Goal: Obtain resource: Download file/media

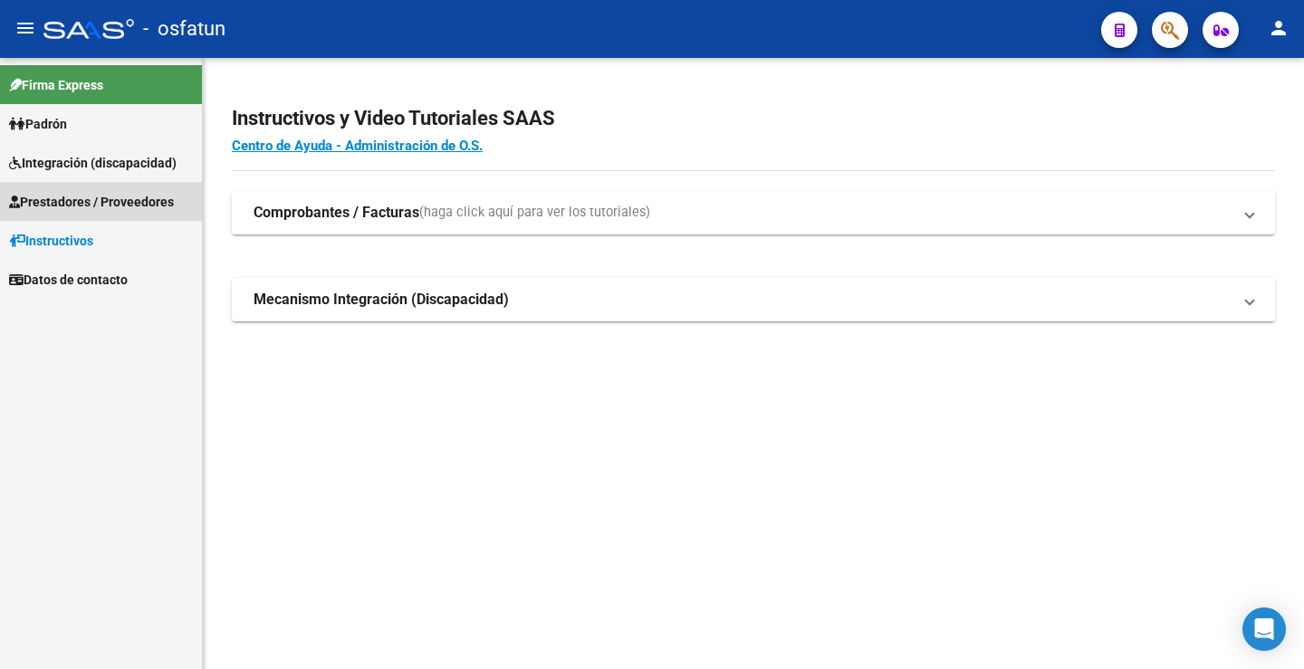
click at [104, 197] on span "Prestadores / Proveedores" at bounding box center [91, 202] width 165 height 20
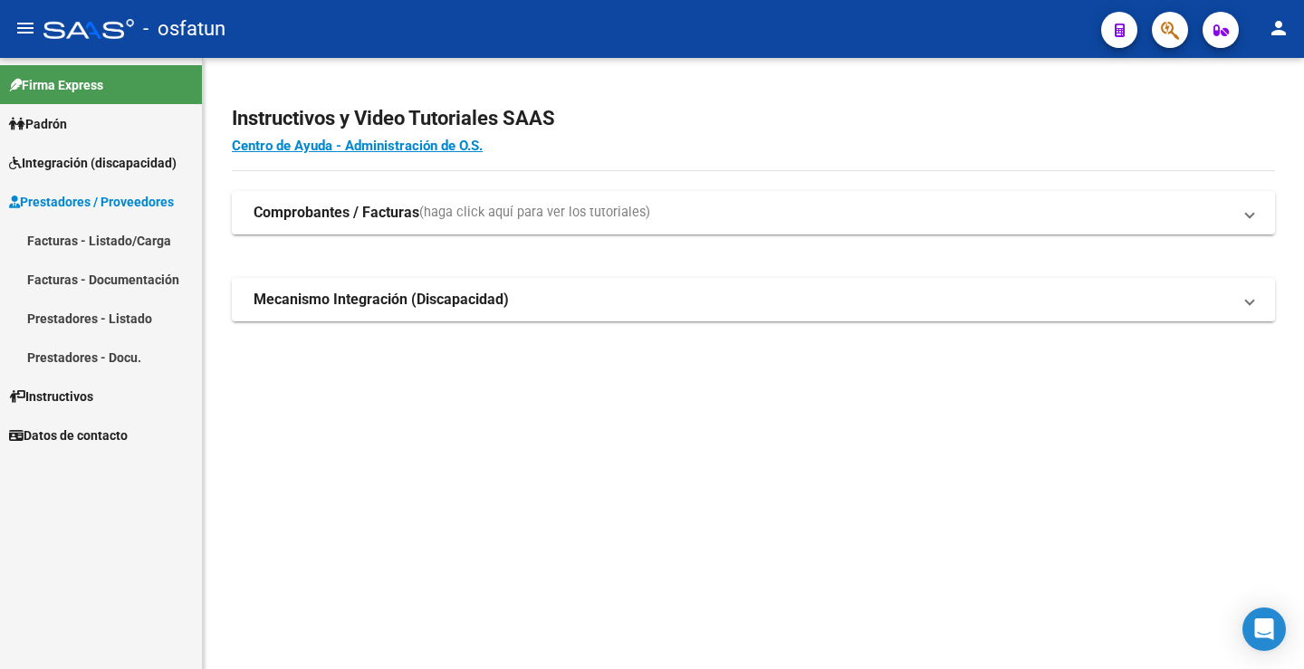
click at [139, 195] on span "Prestadores / Proveedores" at bounding box center [91, 202] width 165 height 20
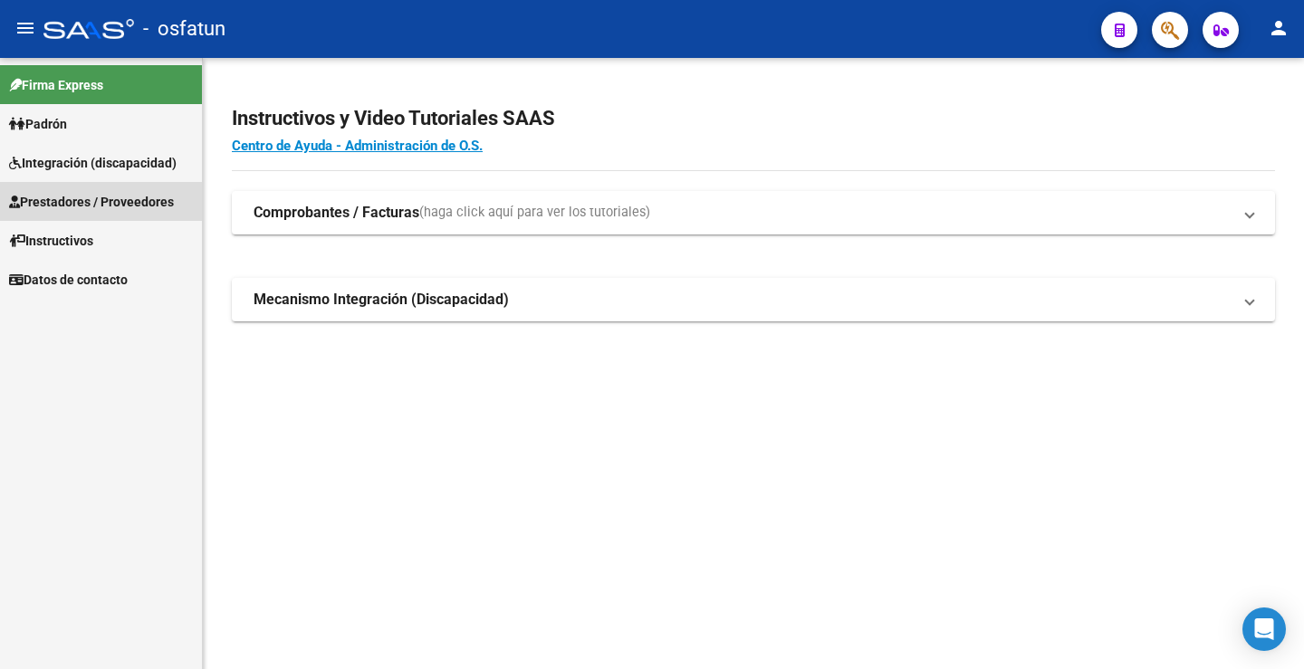
click at [139, 194] on span "Prestadores / Proveedores" at bounding box center [91, 202] width 165 height 20
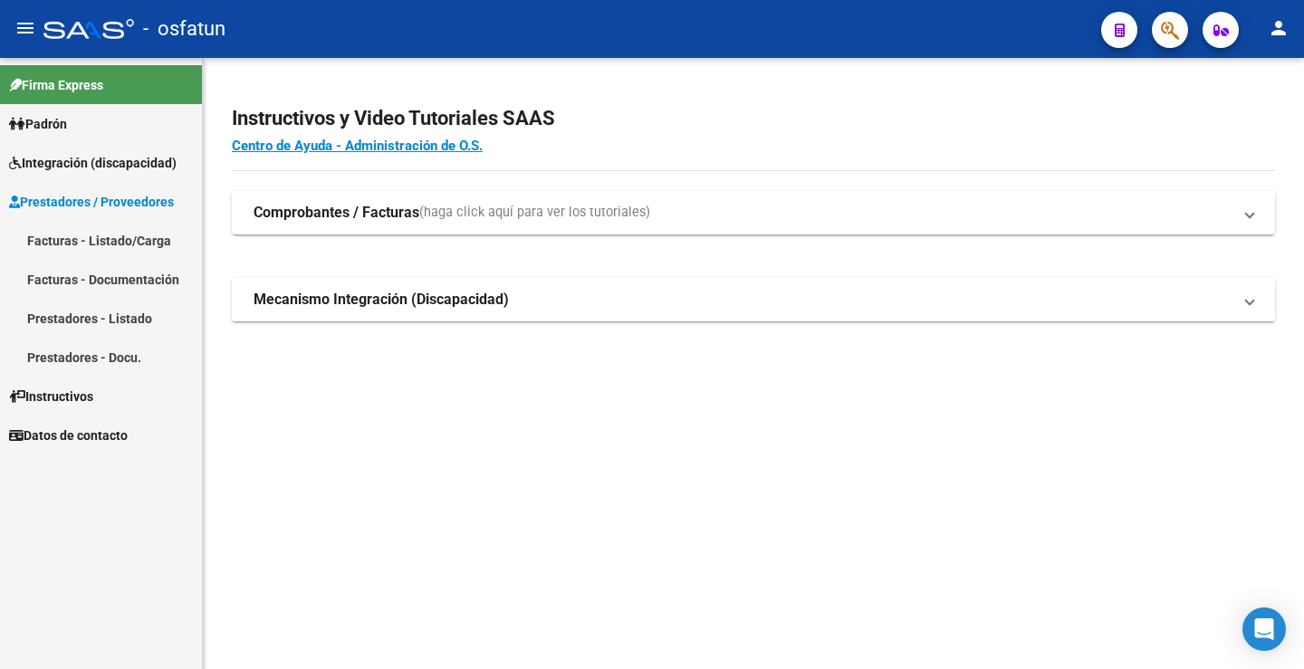
click at [122, 283] on link "Facturas - Documentación" at bounding box center [101, 279] width 202 height 39
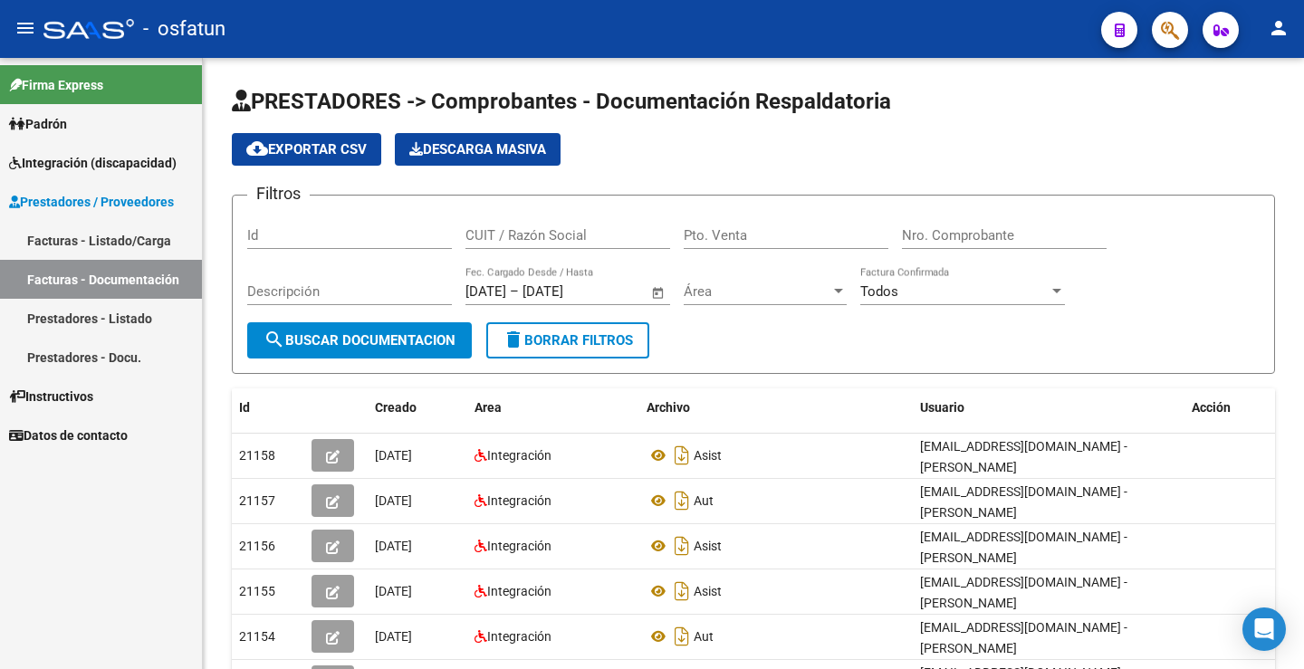
click at [119, 319] on link "Prestadores - Listado" at bounding box center [101, 318] width 202 height 39
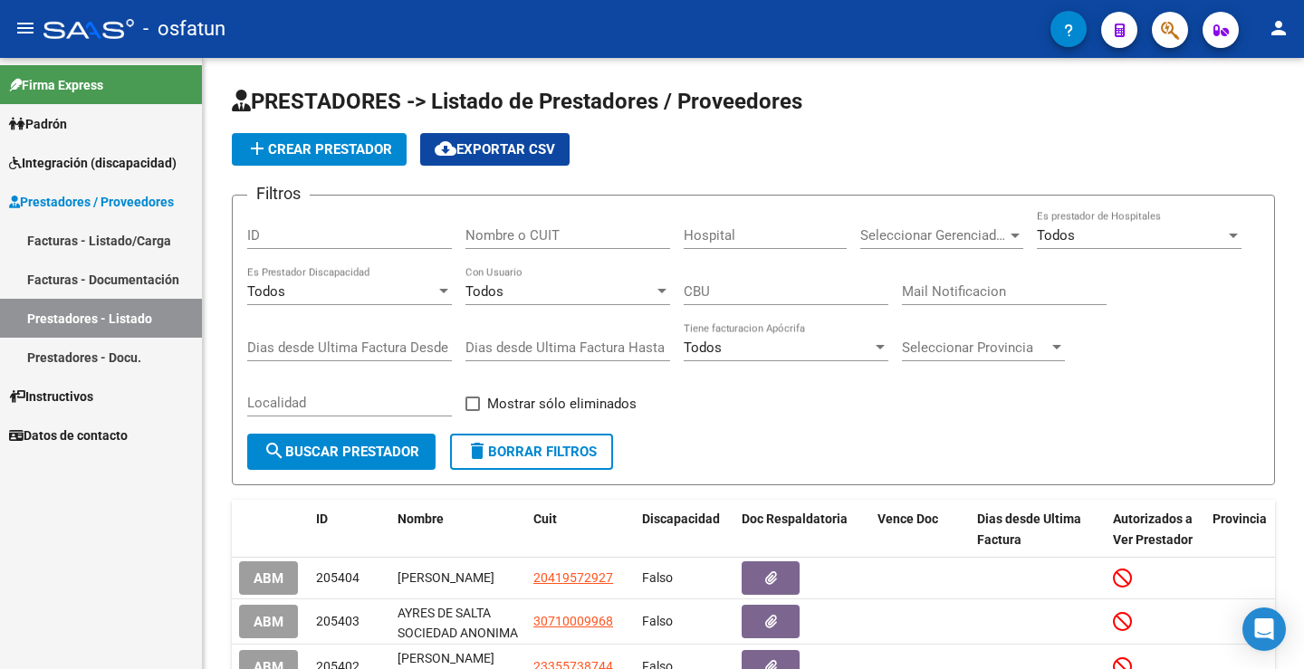
click at [105, 200] on span "Prestadores / Proveedores" at bounding box center [91, 202] width 165 height 20
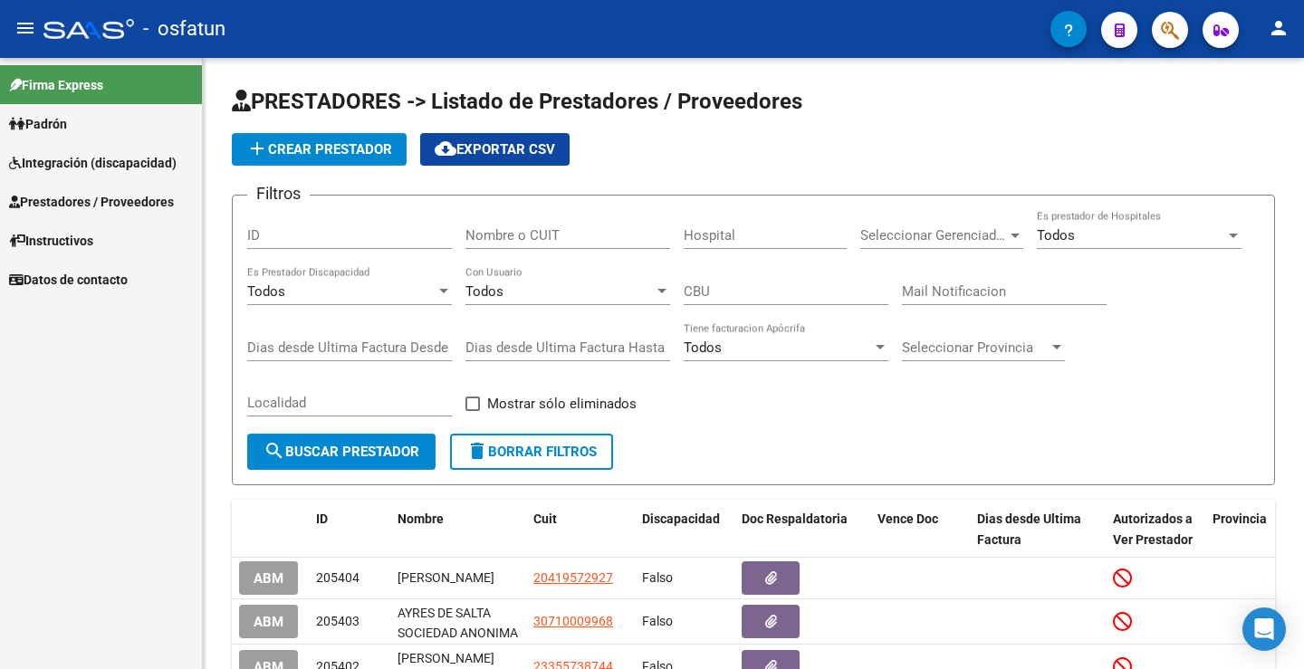
click at [105, 200] on span "Prestadores / Proveedores" at bounding box center [91, 202] width 165 height 20
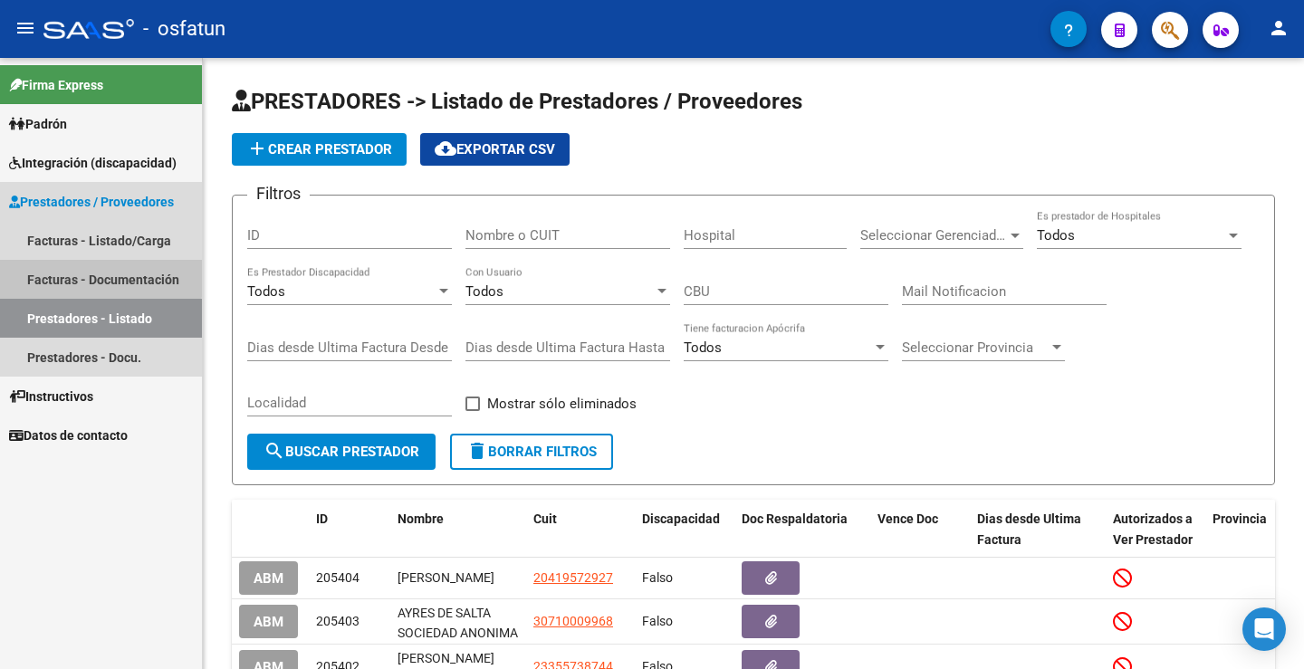
click at [98, 273] on link "Facturas - Documentación" at bounding box center [101, 279] width 202 height 39
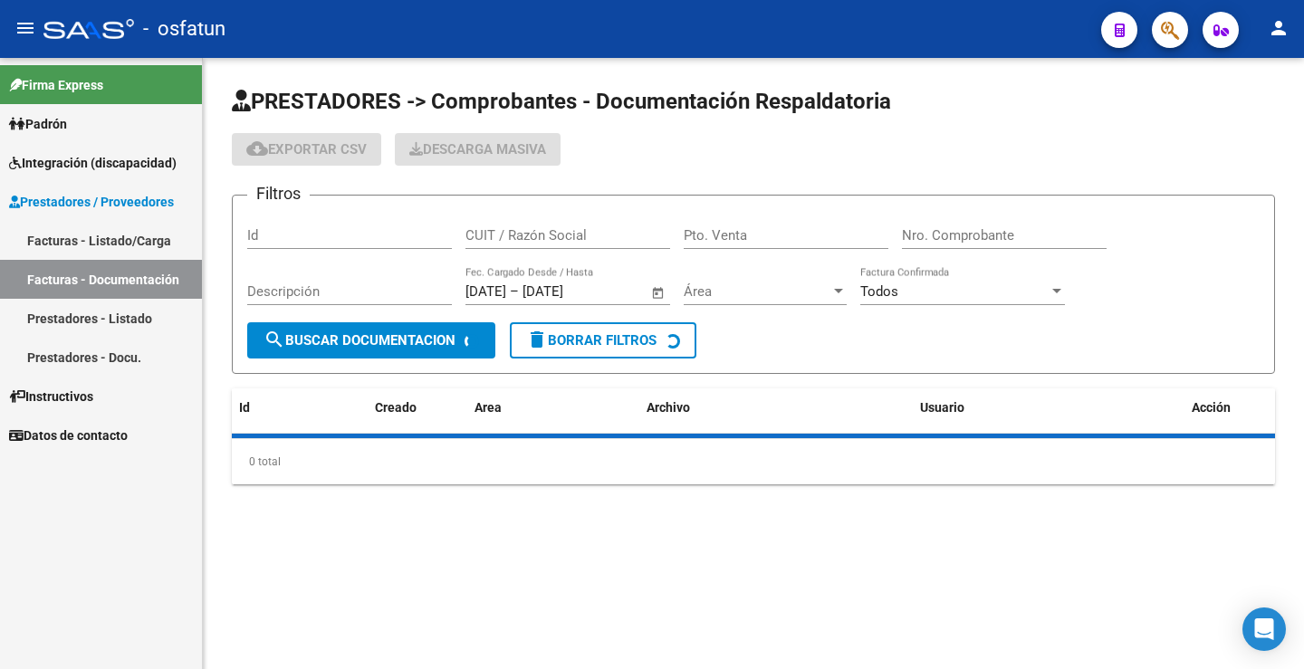
click at [99, 272] on link "Facturas - Documentación" at bounding box center [101, 279] width 202 height 39
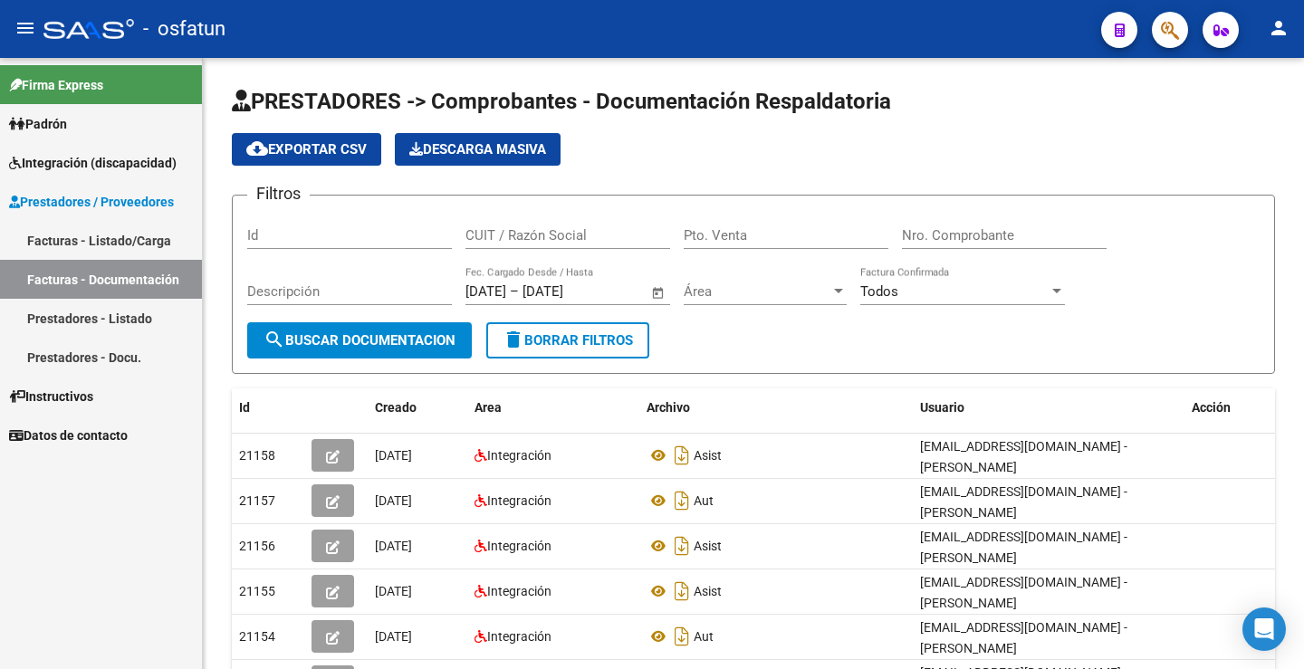
click at [114, 192] on span "Prestadores / Proveedores" at bounding box center [91, 202] width 165 height 20
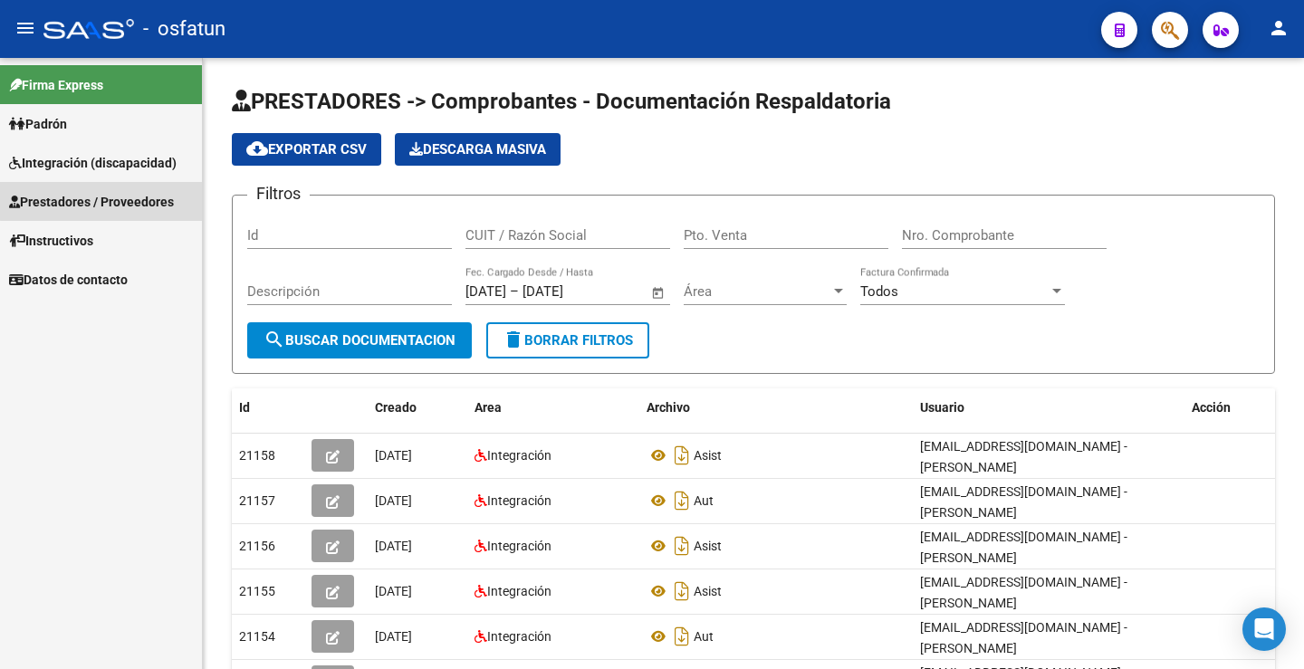
click at [114, 192] on span "Prestadores / Proveedores" at bounding box center [91, 202] width 165 height 20
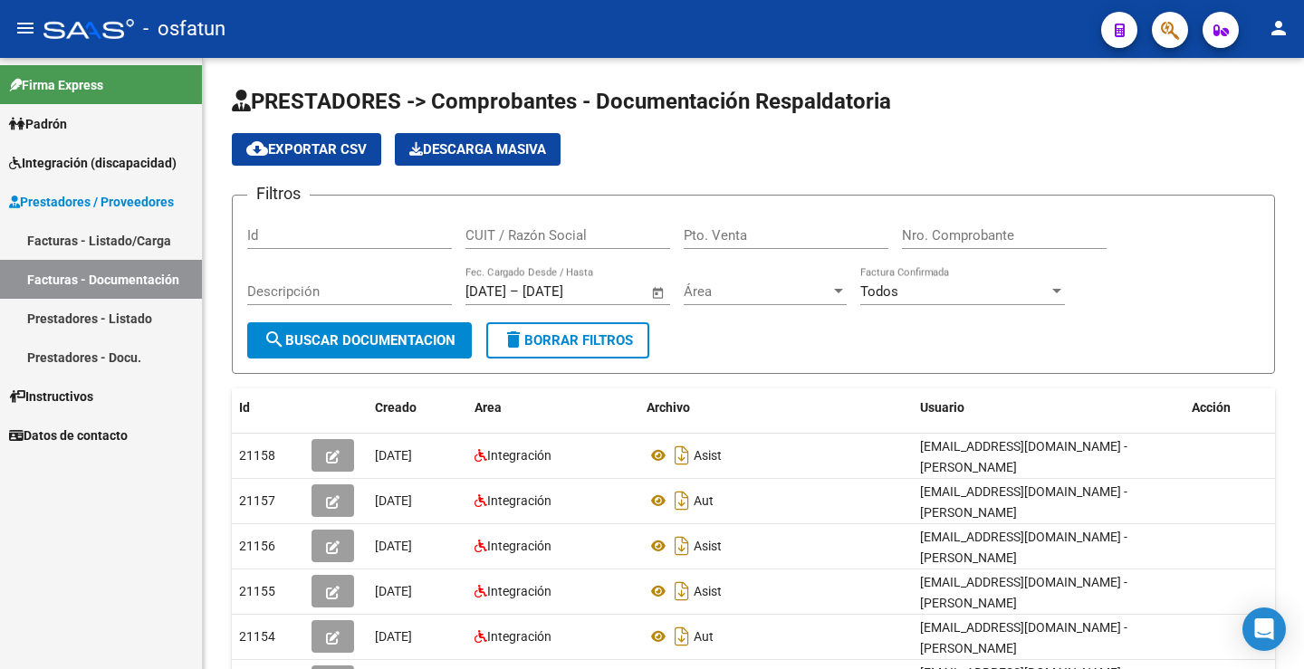
click at [127, 278] on link "Facturas - Documentación" at bounding box center [101, 279] width 202 height 39
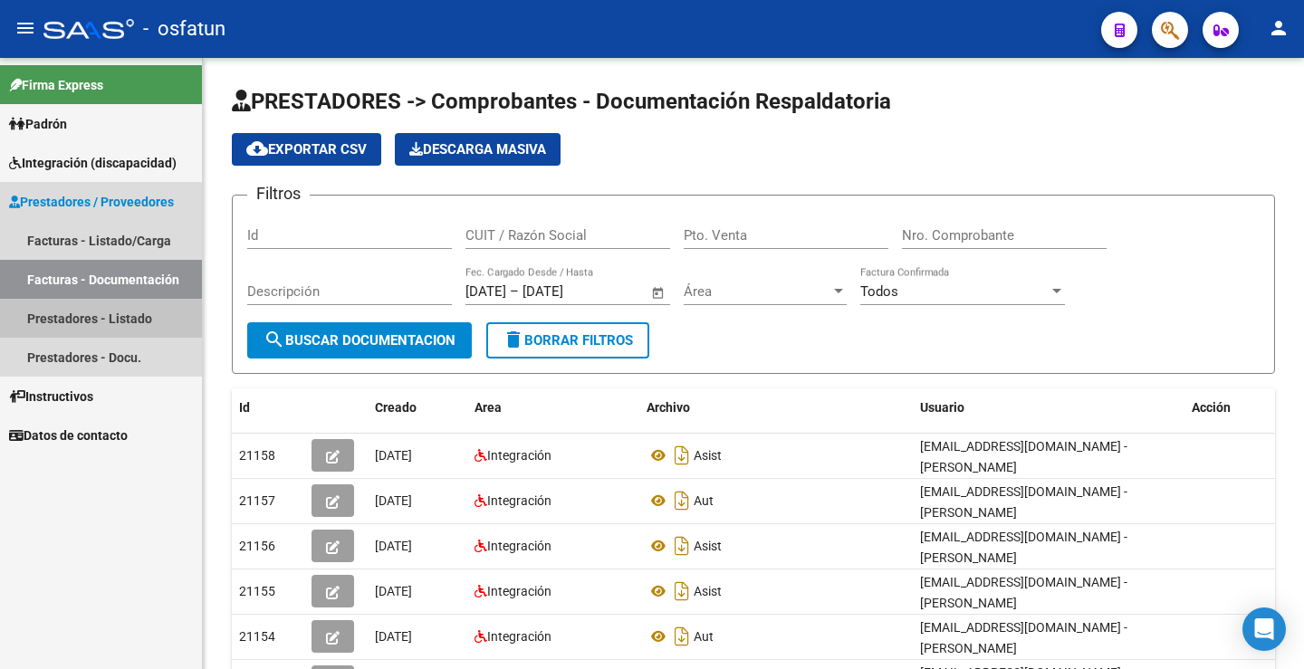
click at [120, 309] on link "Prestadores - Listado" at bounding box center [101, 318] width 202 height 39
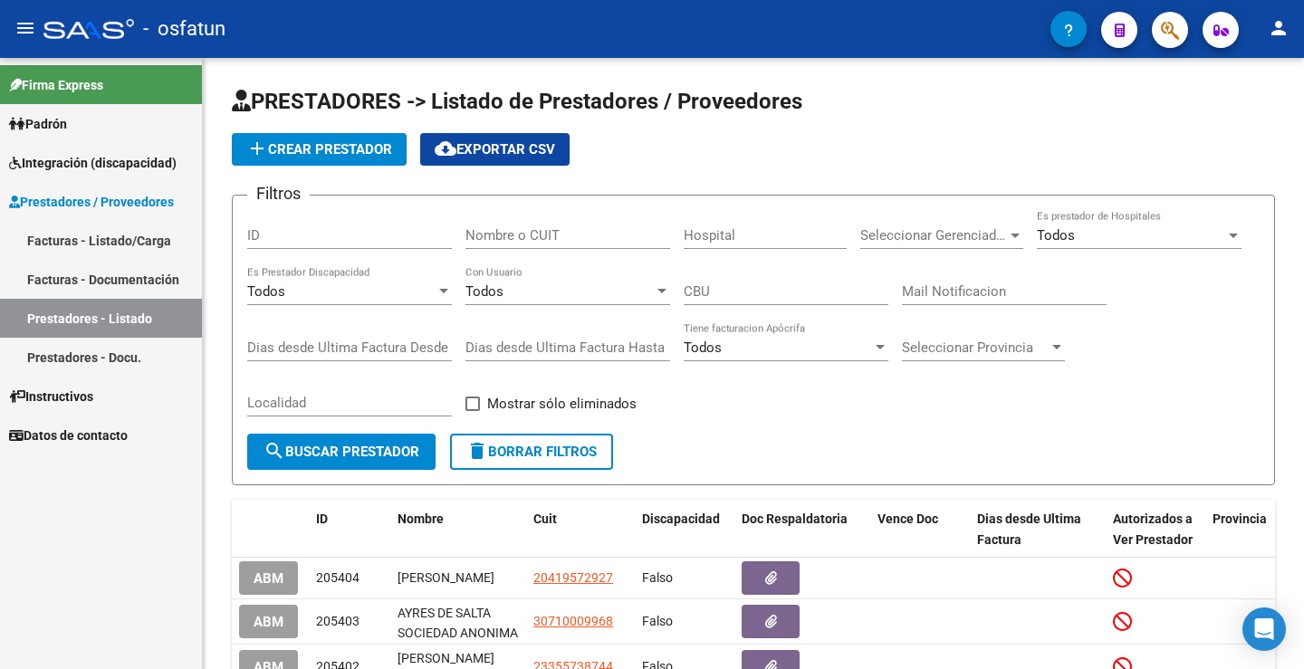
click at [118, 345] on link "Prestadores - Docu." at bounding box center [101, 357] width 202 height 39
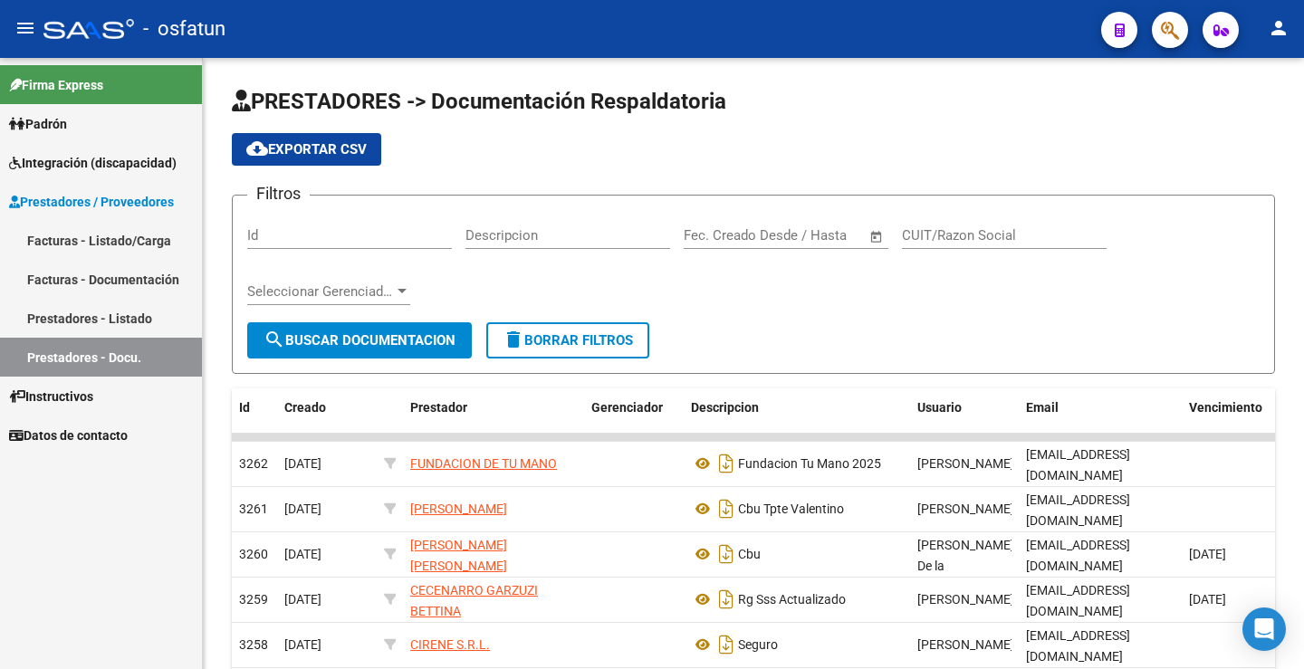
click at [99, 165] on span "Integración (discapacidad)" at bounding box center [93, 163] width 168 height 20
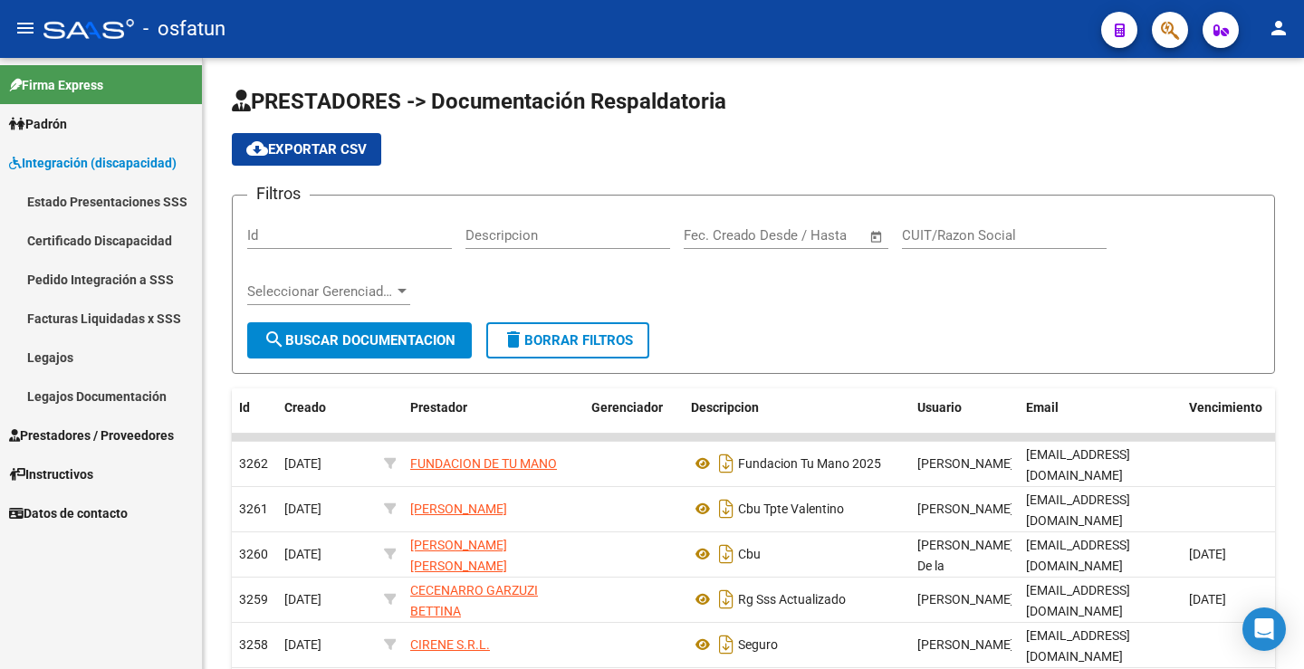
click at [84, 346] on link "Legajos" at bounding box center [101, 357] width 202 height 39
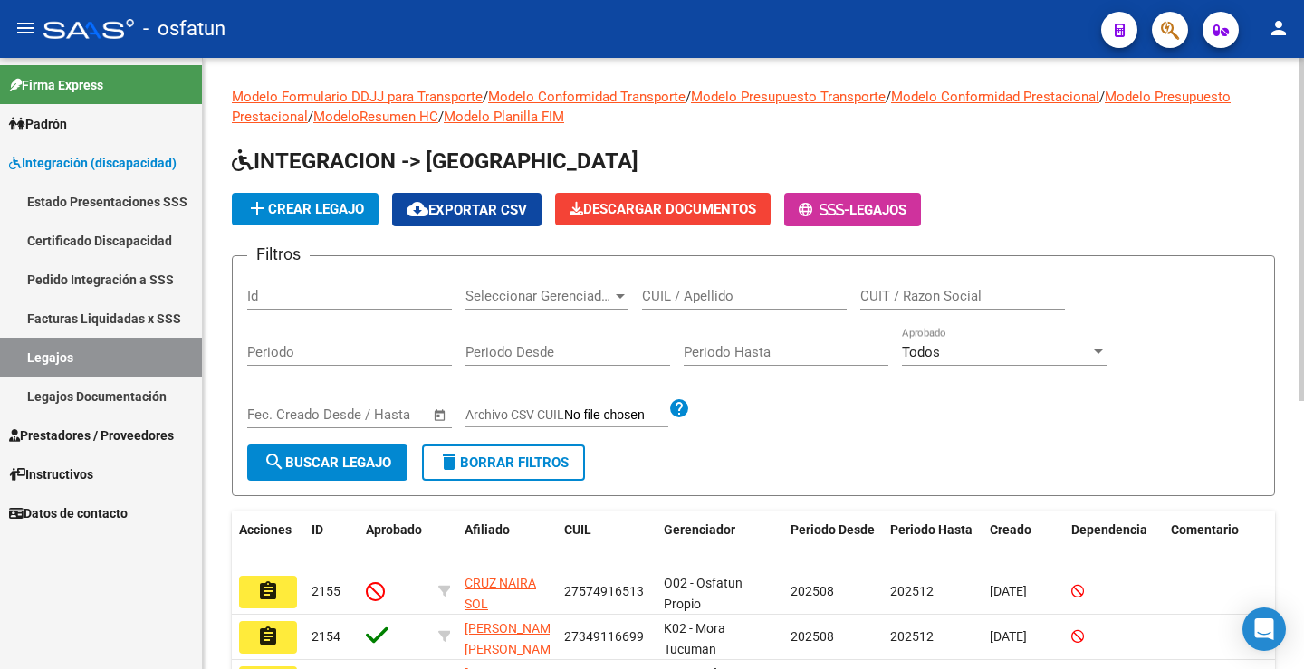
click at [740, 299] on input "CUIL / Apellido" at bounding box center [744, 296] width 205 height 16
paste input "27059601887"
type input "27059601887"
click at [352, 460] on span "search Buscar Legajo" at bounding box center [328, 463] width 128 height 16
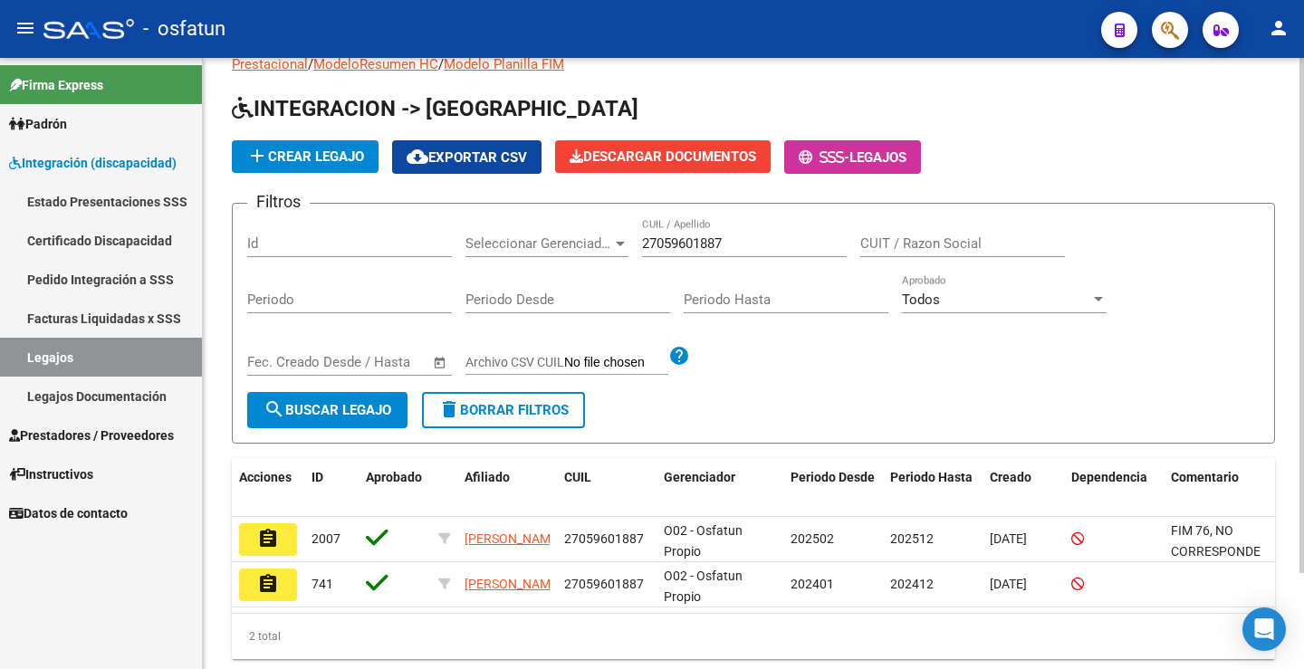
scroll to position [91, 0]
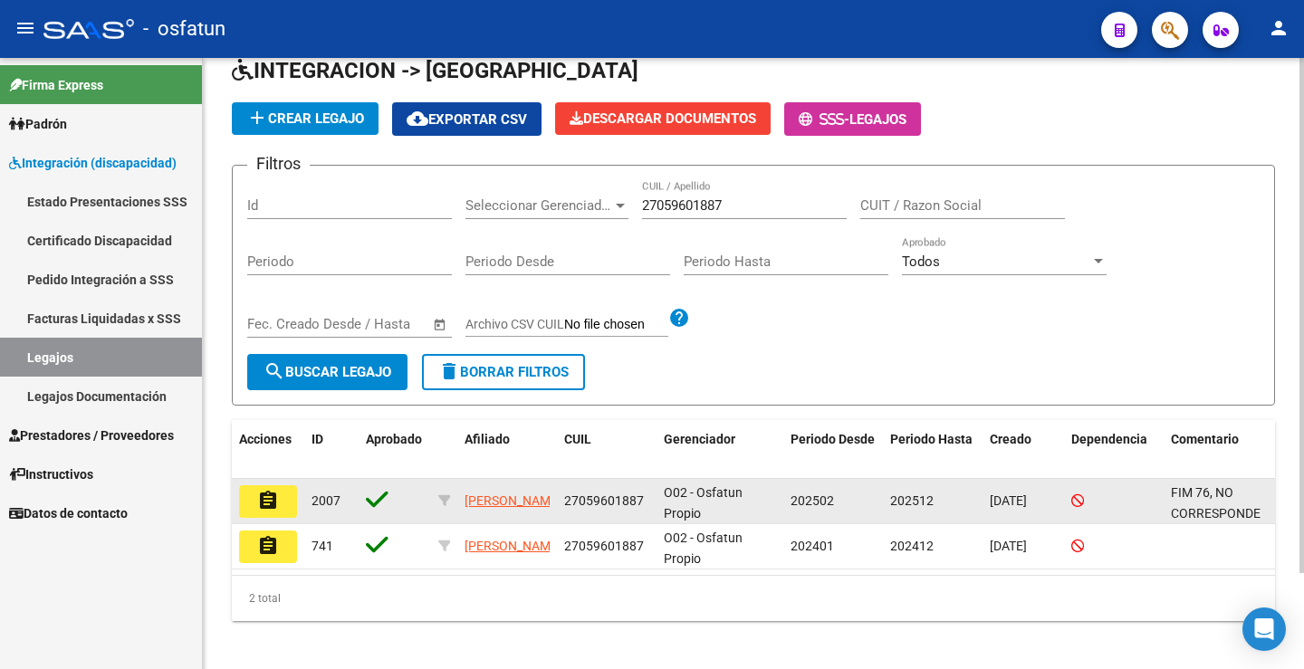
click at [380, 496] on icon at bounding box center [377, 499] width 23 height 25
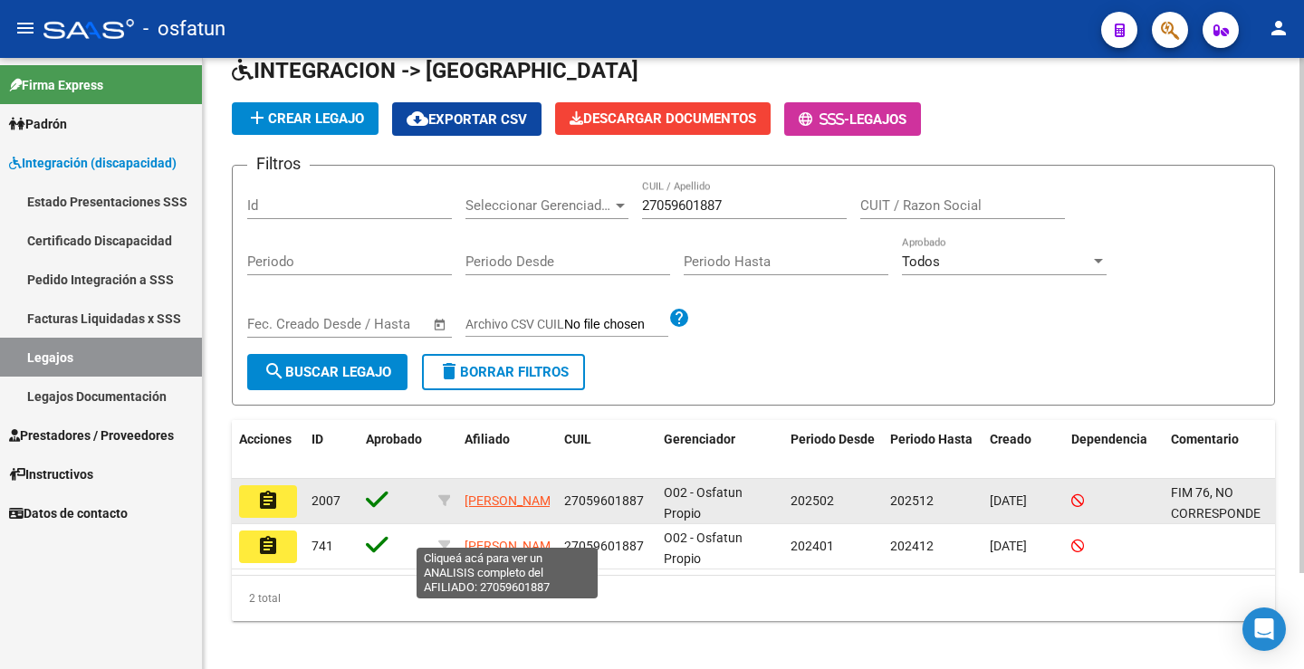
click at [477, 494] on span "[PERSON_NAME]" at bounding box center [513, 501] width 97 height 14
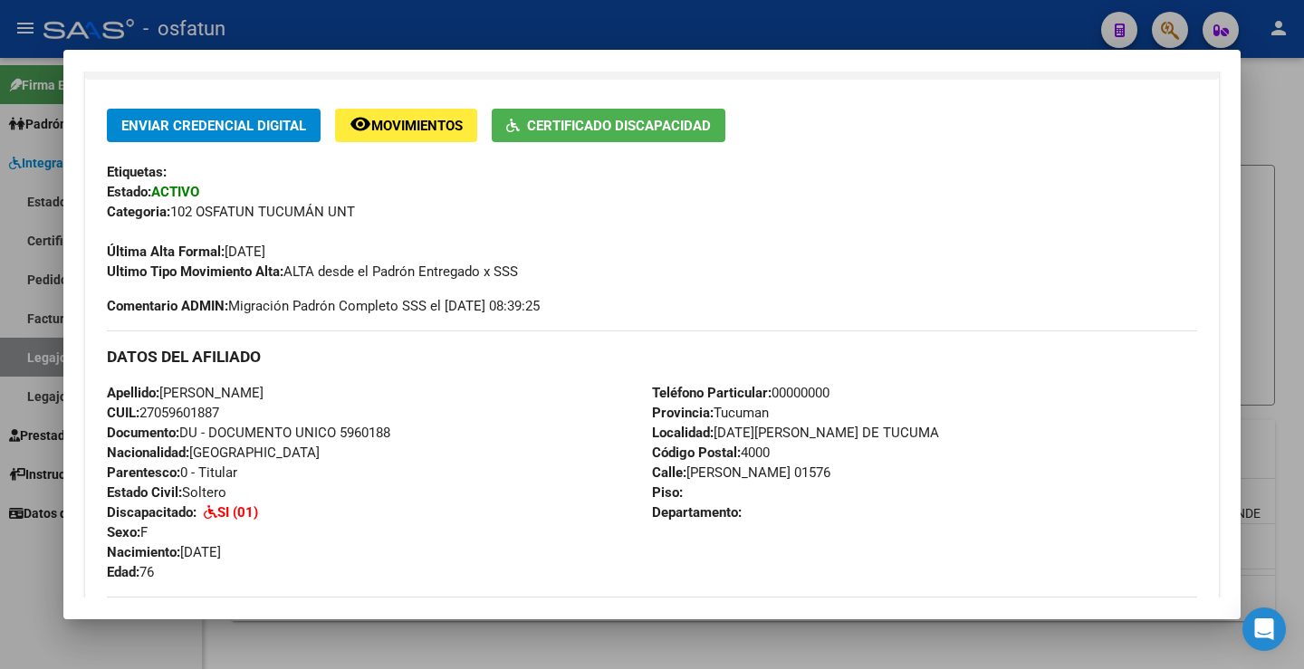
scroll to position [0, 0]
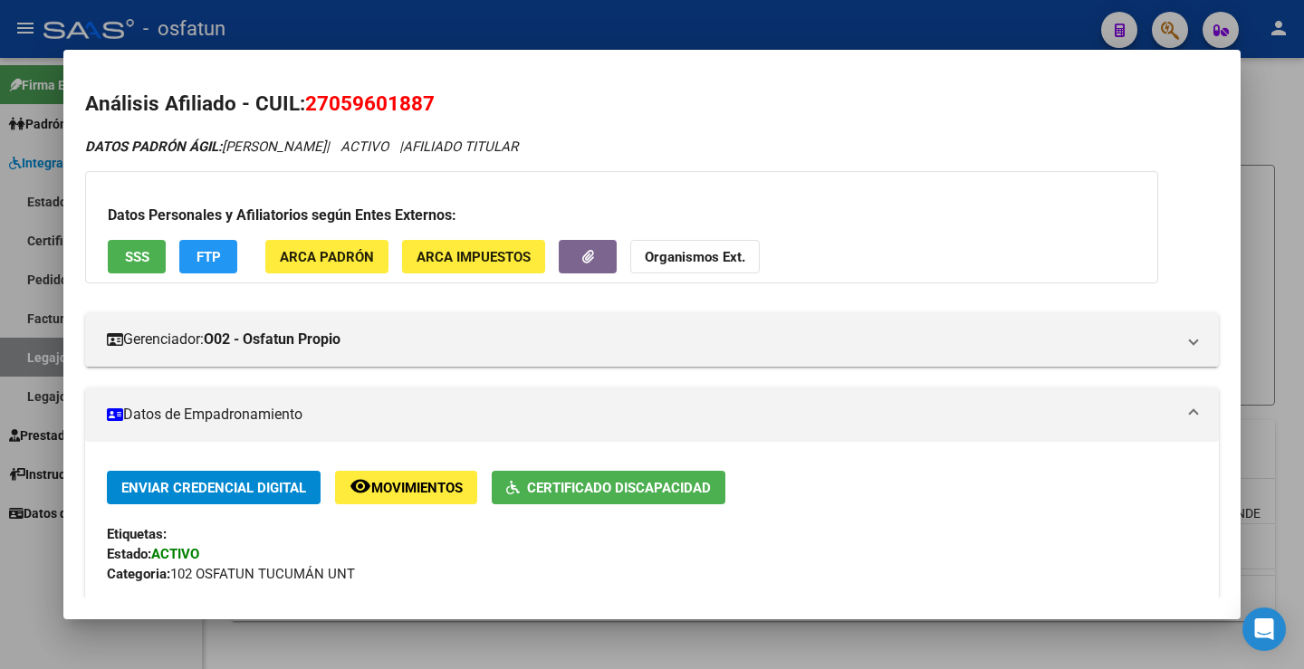
click at [39, 590] on div at bounding box center [652, 334] width 1304 height 669
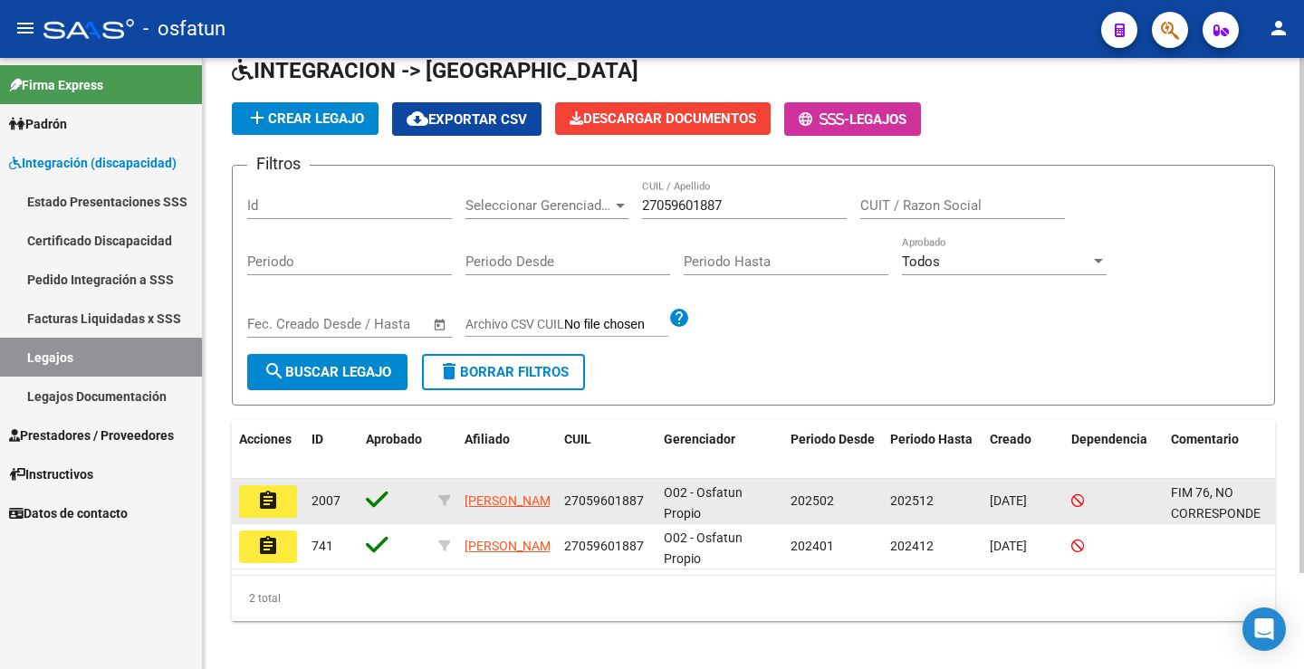
click at [276, 496] on mat-icon "assignment" at bounding box center [268, 501] width 22 height 22
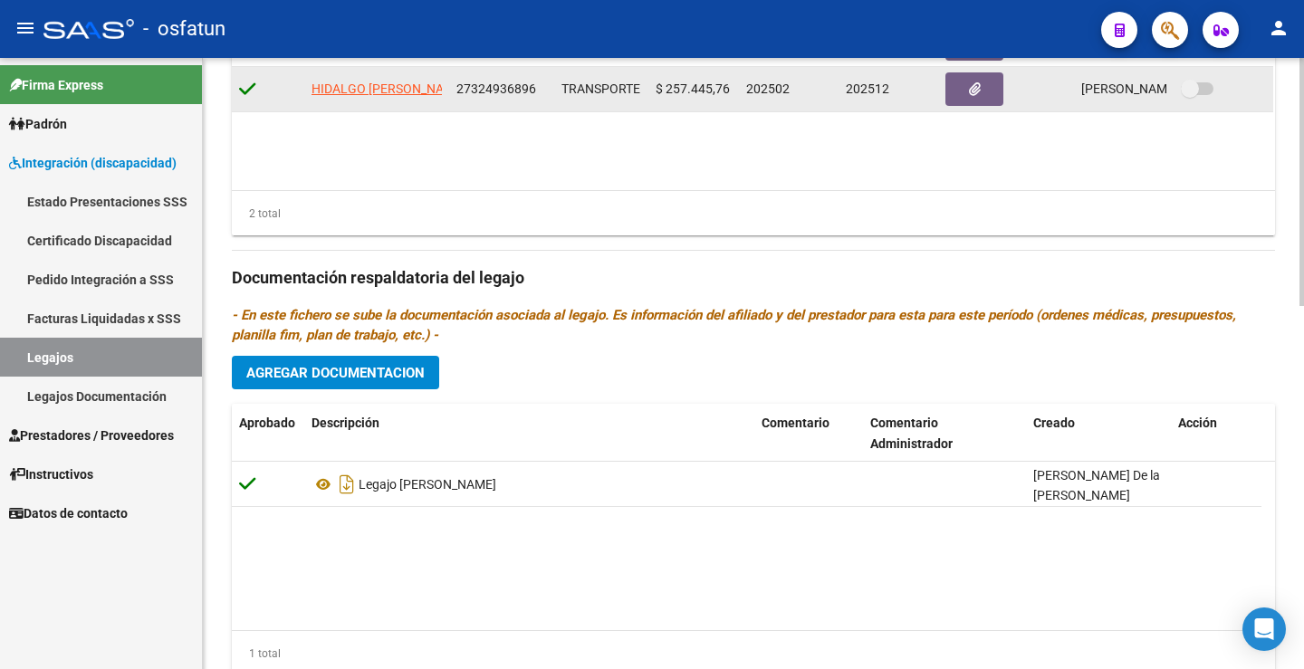
scroll to position [894, 0]
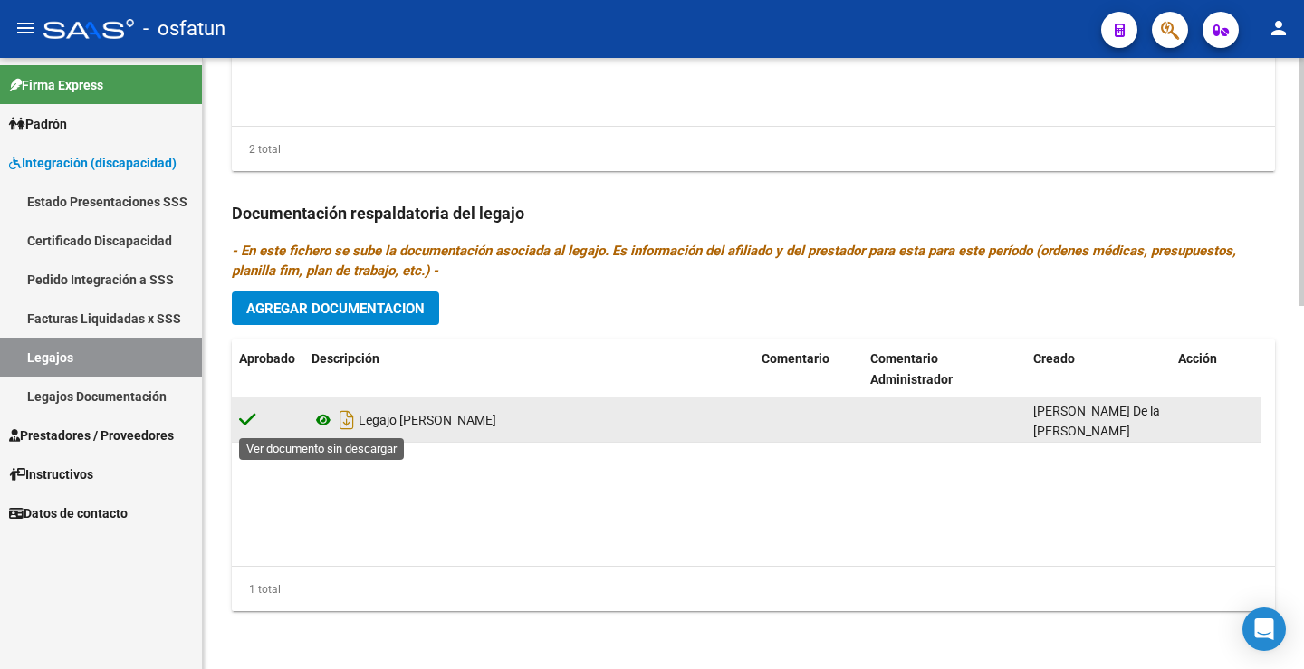
click at [327, 422] on icon at bounding box center [324, 420] width 24 height 22
